Goal: Navigation & Orientation: Find specific page/section

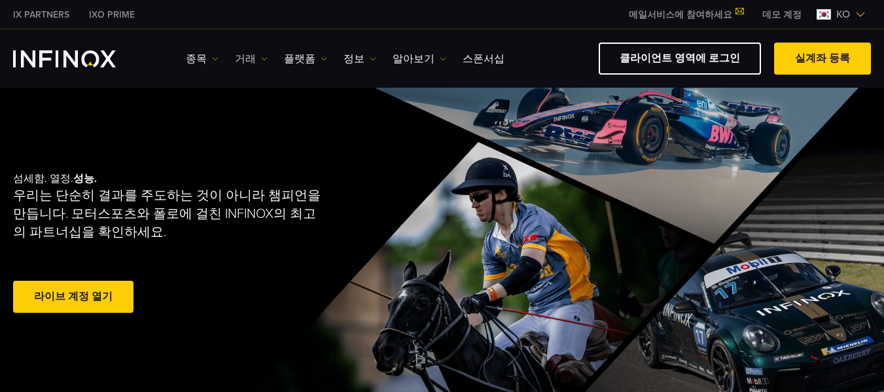
click at [243, 58] on link "거래" at bounding box center [251, 59] width 33 height 16
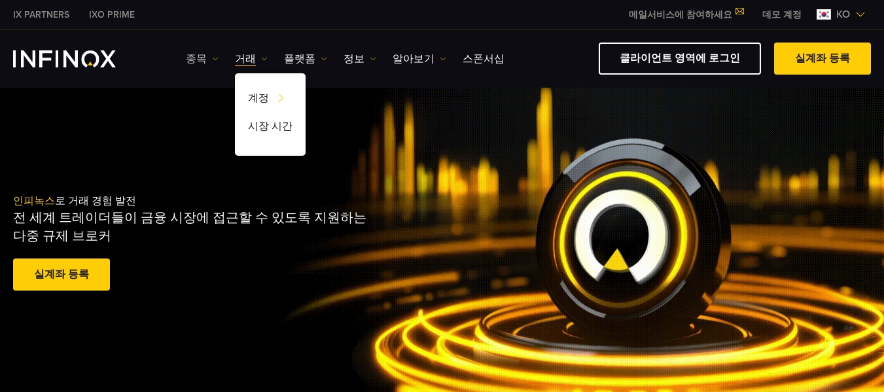
click at [197, 62] on link "종목" at bounding box center [202, 59] width 33 height 16
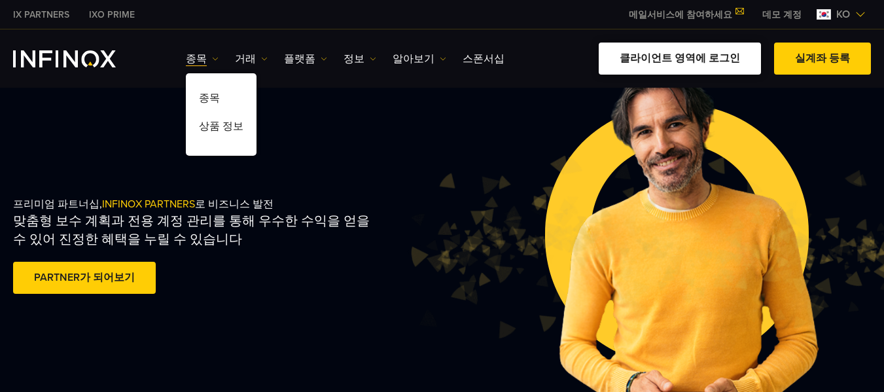
click at [662, 63] on link "클라이언트 영역에 로그인" at bounding box center [680, 59] width 162 height 32
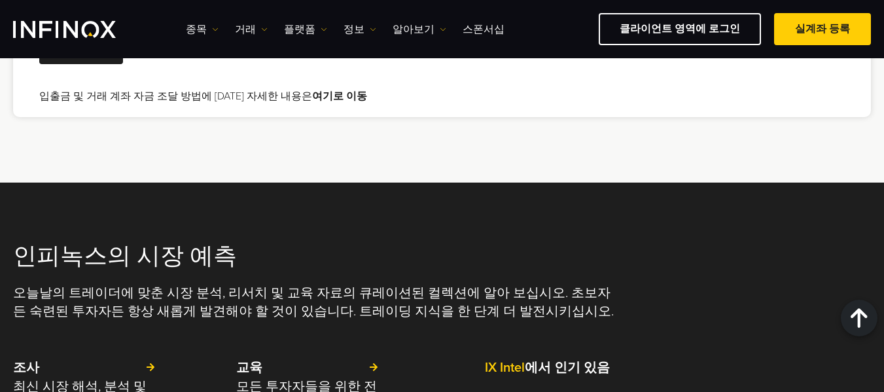
scroll to position [3054, 0]
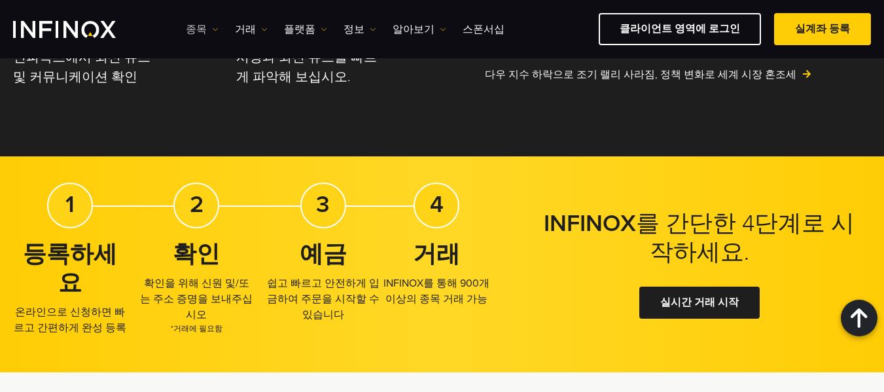
click at [193, 25] on link "종목" at bounding box center [202, 30] width 33 height 16
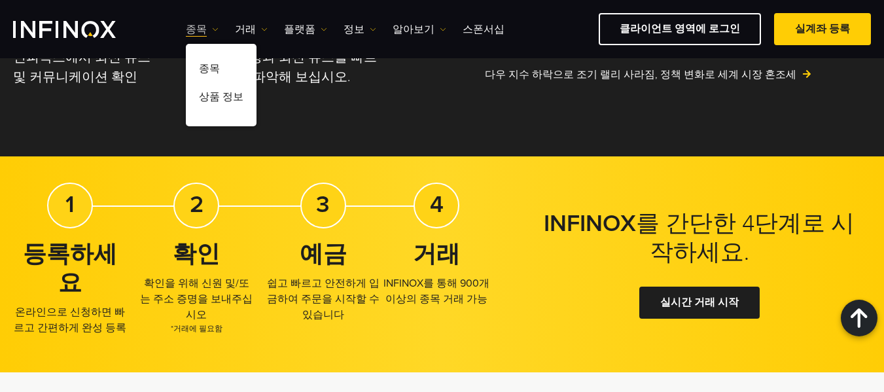
scroll to position [0, 0]
click at [203, 63] on link "종목" at bounding box center [221, 71] width 71 height 28
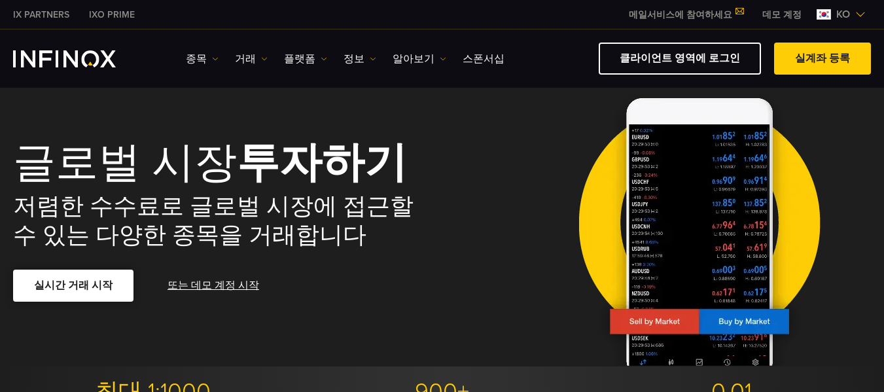
click at [73, 286] on span at bounding box center [73, 286] width 0 height 0
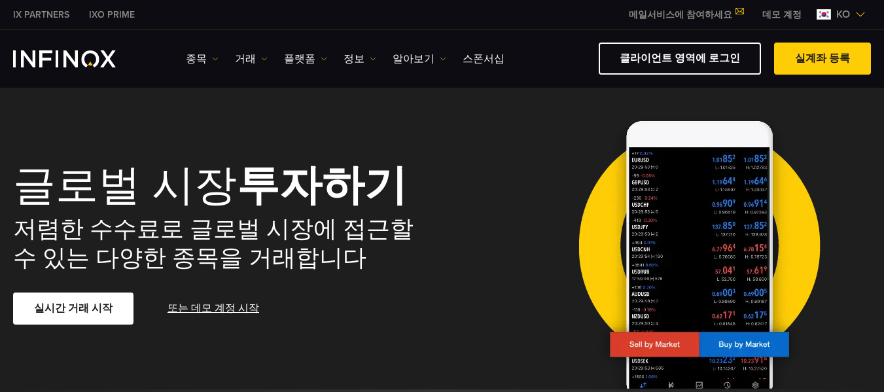
click at [780, 12] on link "데모 계정" at bounding box center [782, 15] width 59 height 14
click at [285, 52] on link "플랫폼" at bounding box center [305, 59] width 43 height 16
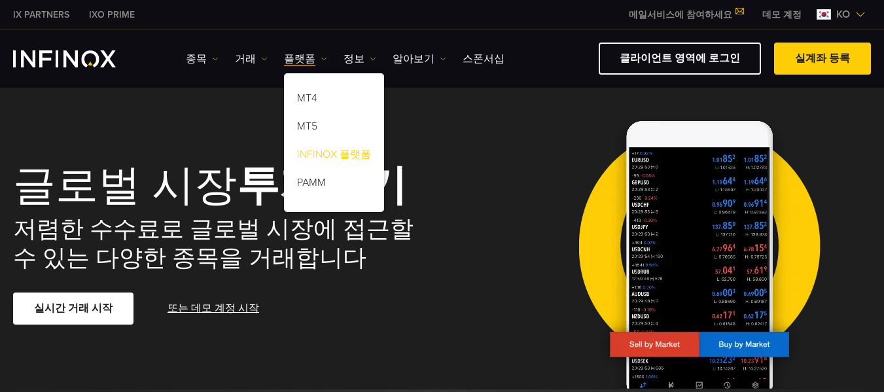
click at [323, 154] on link "INFINOX 플랫폼" at bounding box center [334, 157] width 100 height 28
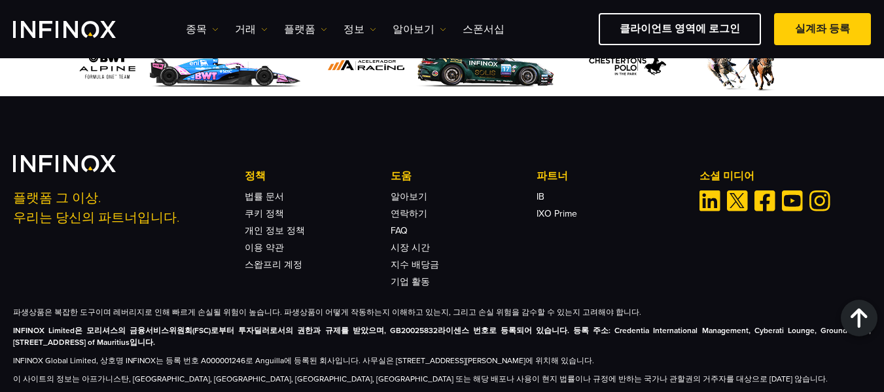
scroll to position [4512, 0]
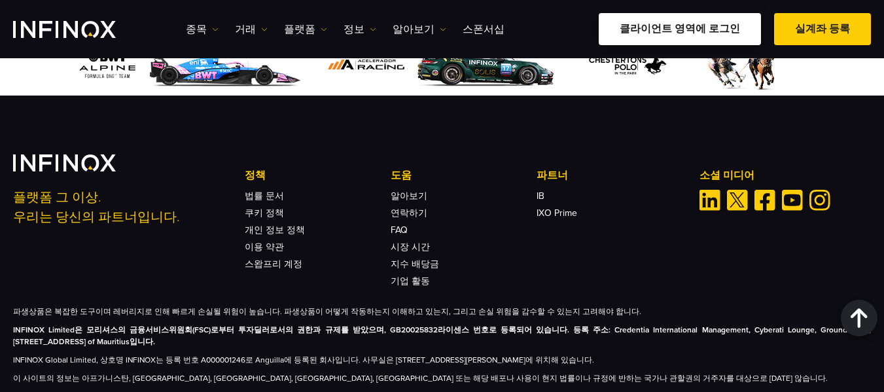
click at [661, 34] on link "클라이언트 영역에 로그인" at bounding box center [680, 29] width 162 height 32
